Goal: Book appointment/travel/reservation

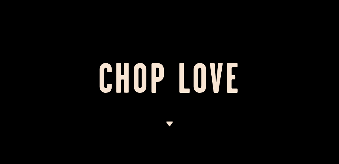
click at [171, 122] on img at bounding box center [170, 124] width 8 height 5
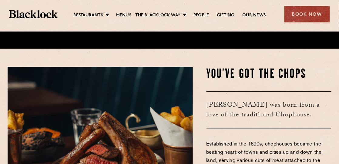
scroll to position [117, 0]
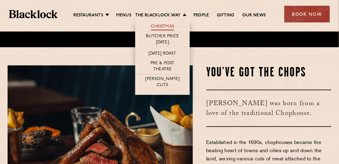
click at [168, 28] on link "Christmas" at bounding box center [162, 27] width 23 height 7
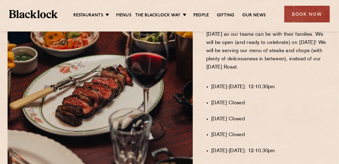
scroll to position [373, 0]
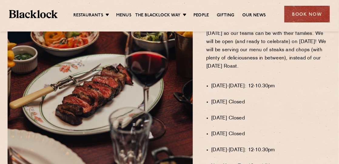
click at [229, 83] on li "[DATE]-[DATE]: 12-10.30pm" at bounding box center [272, 86] width 120 height 8
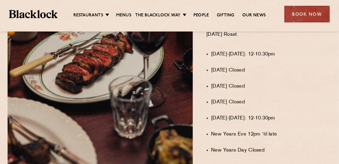
scroll to position [405, 0]
